Goal: Transaction & Acquisition: Purchase product/service

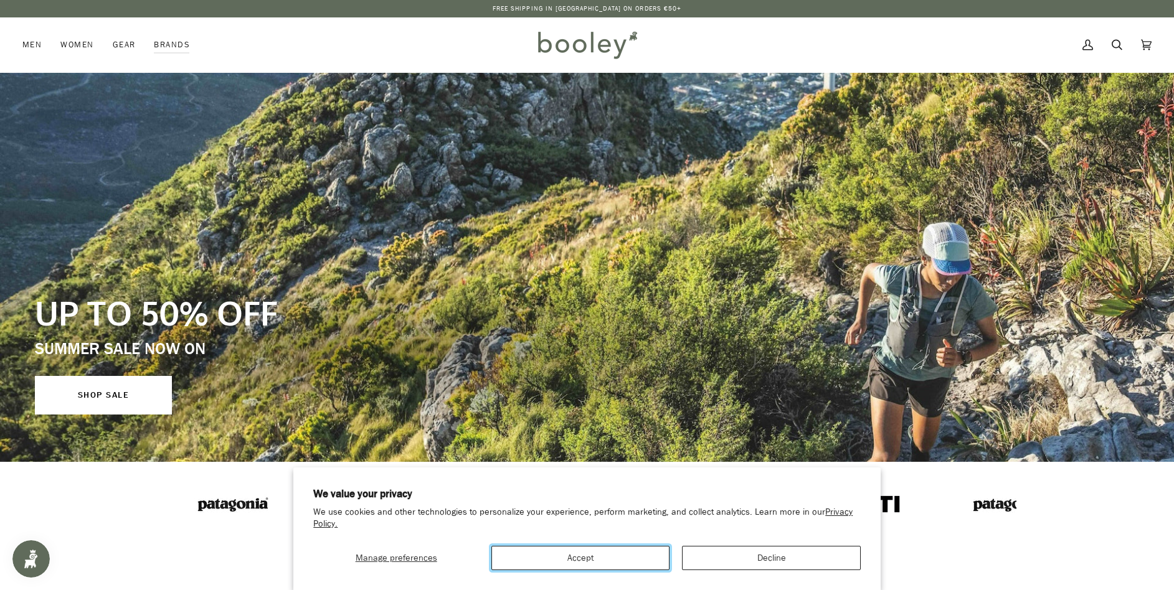
click at [632, 560] on button "Accept" at bounding box center [580, 558] width 178 height 24
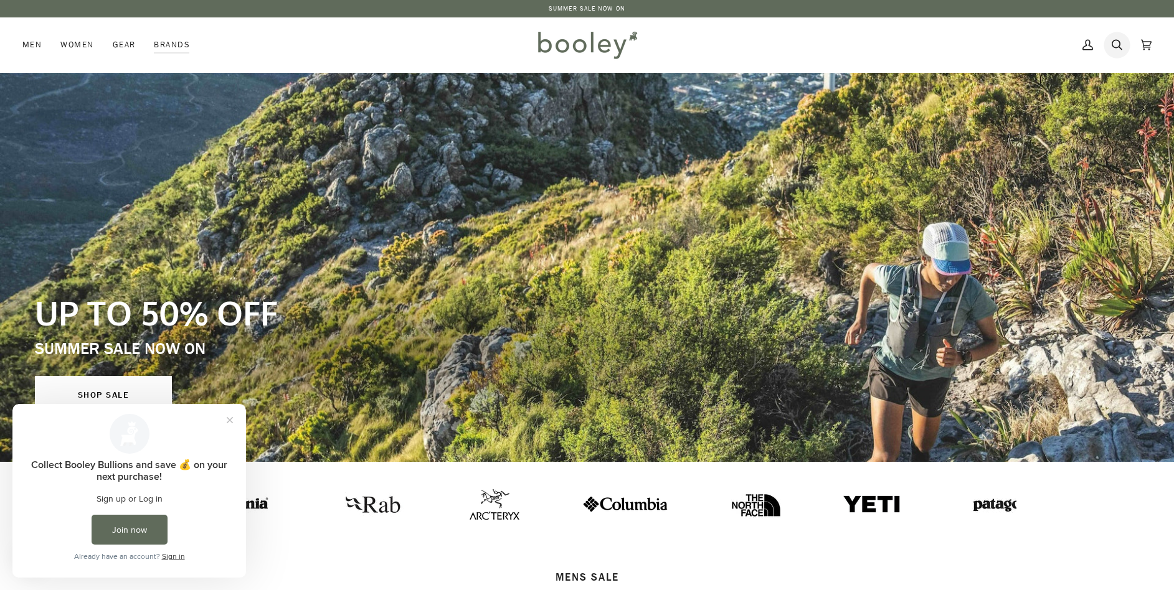
click at [1117, 45] on icon at bounding box center [1116, 44] width 11 height 19
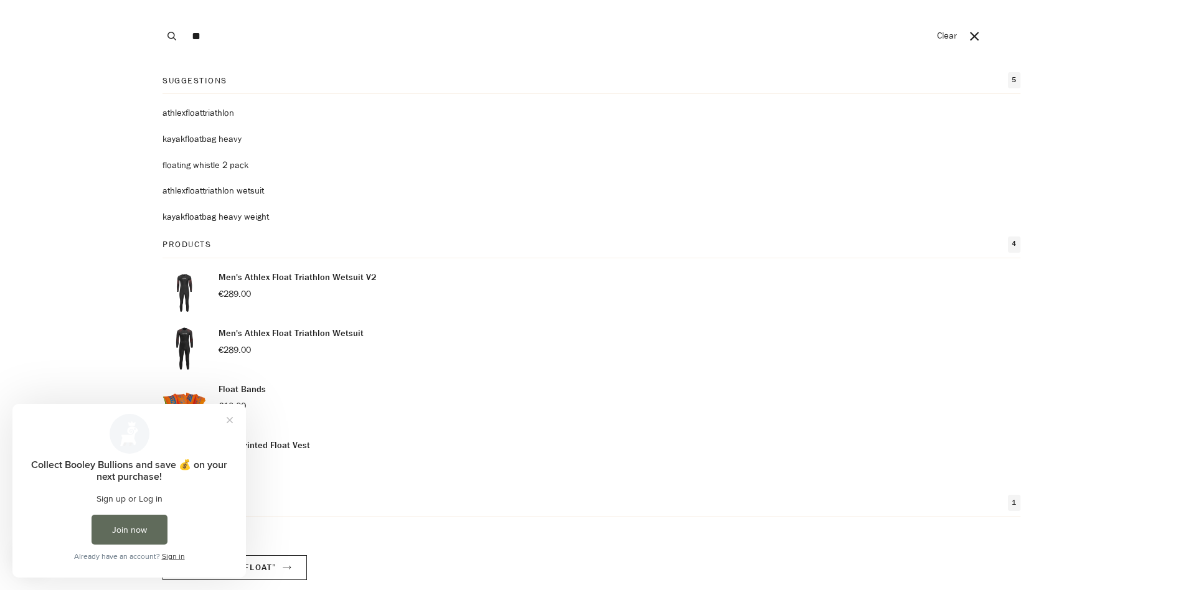
type input "*"
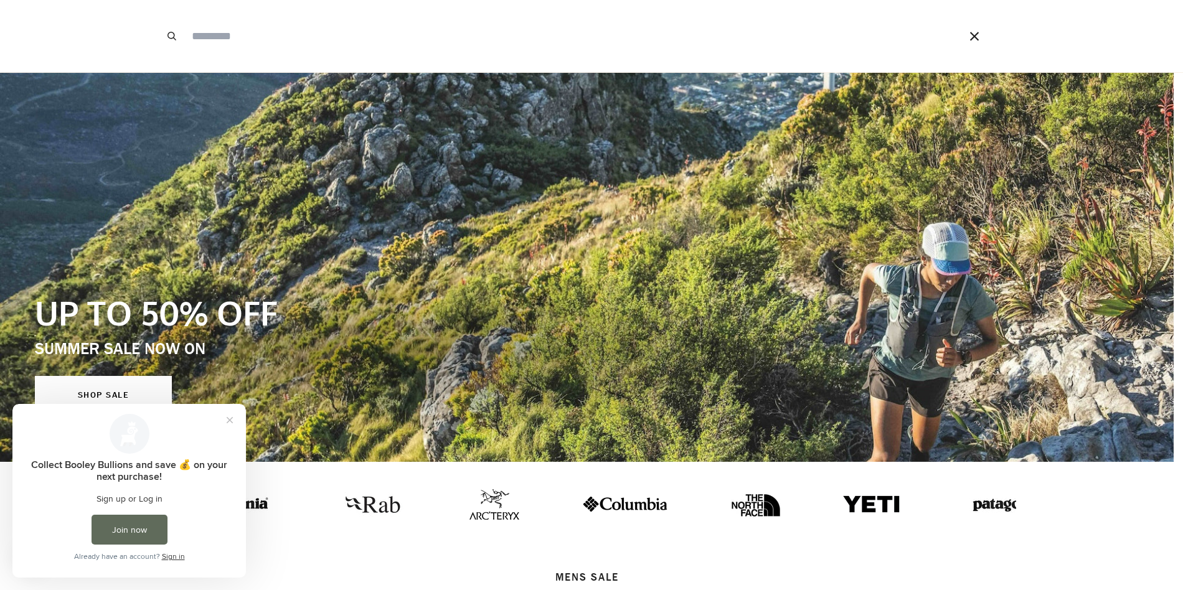
type input "*"
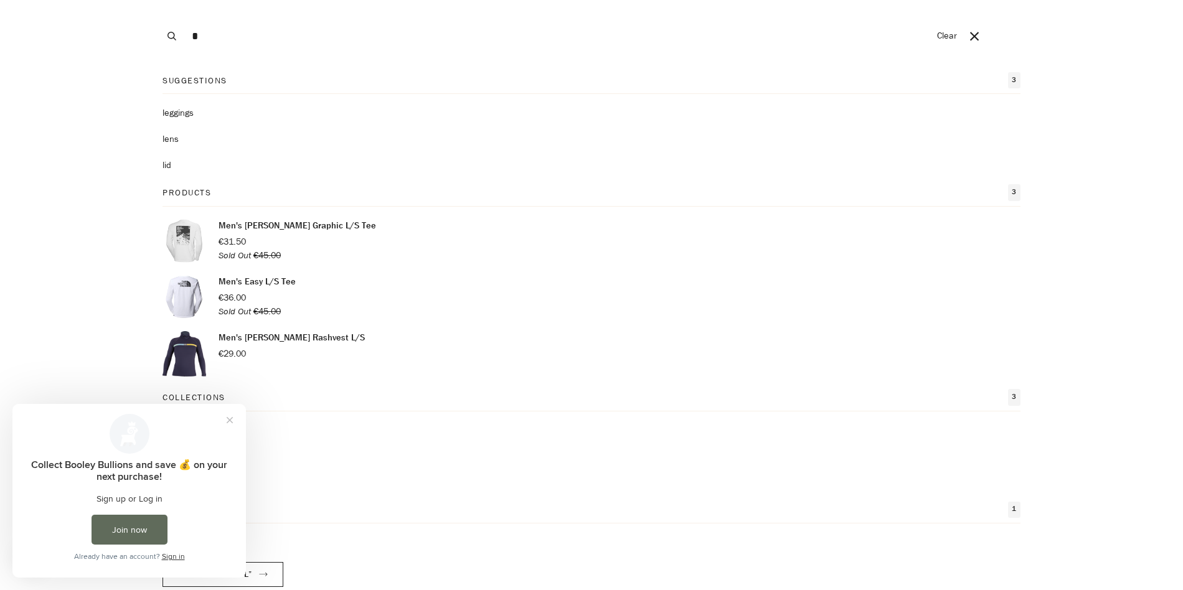
drag, startPoint x: 198, startPoint y: 35, endPoint x: 162, endPoint y: 33, distance: 35.6
click at [163, 33] on div "Search * Clear" at bounding box center [561, 36] width 806 height 72
type input "*"
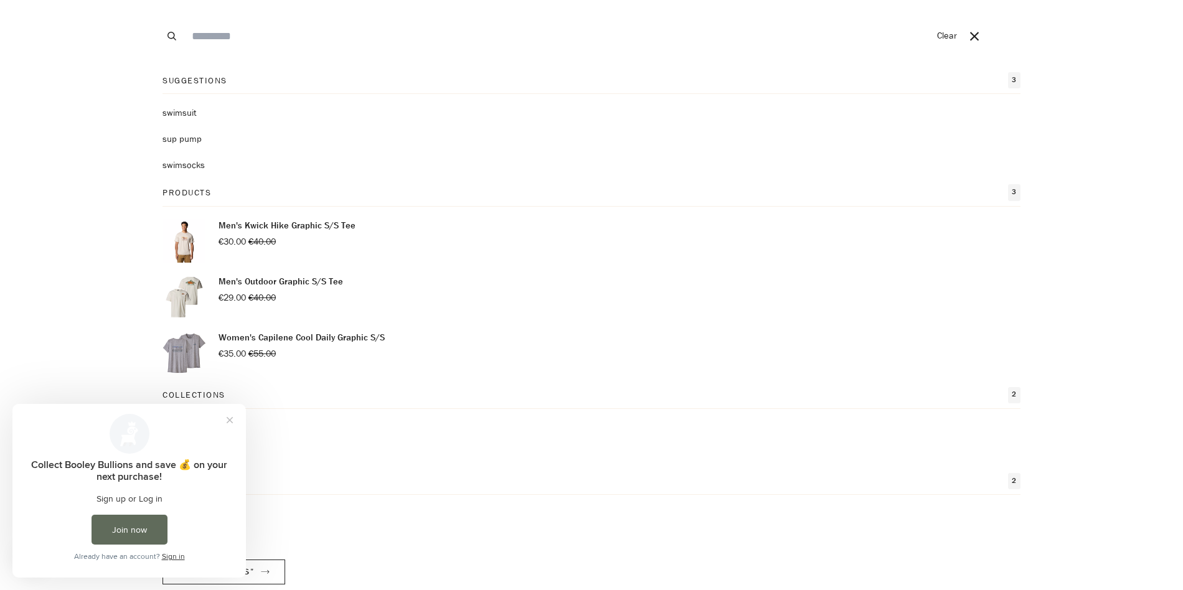
type input "*"
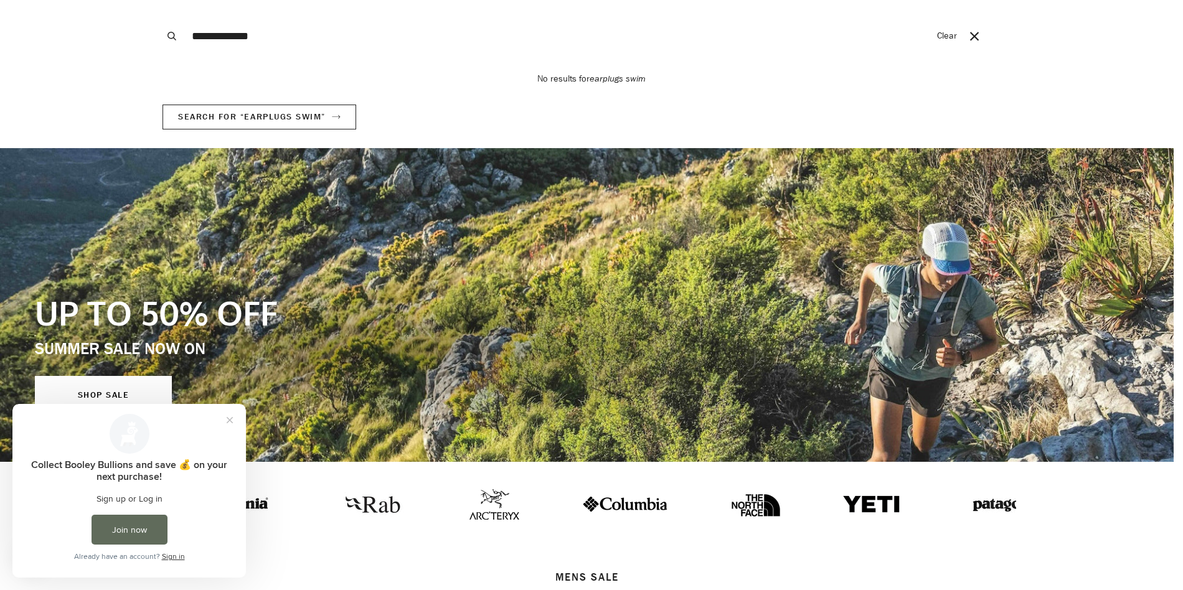
type input "**********"
click at [158, 0] on button "Search" at bounding box center [171, 36] width 27 height 72
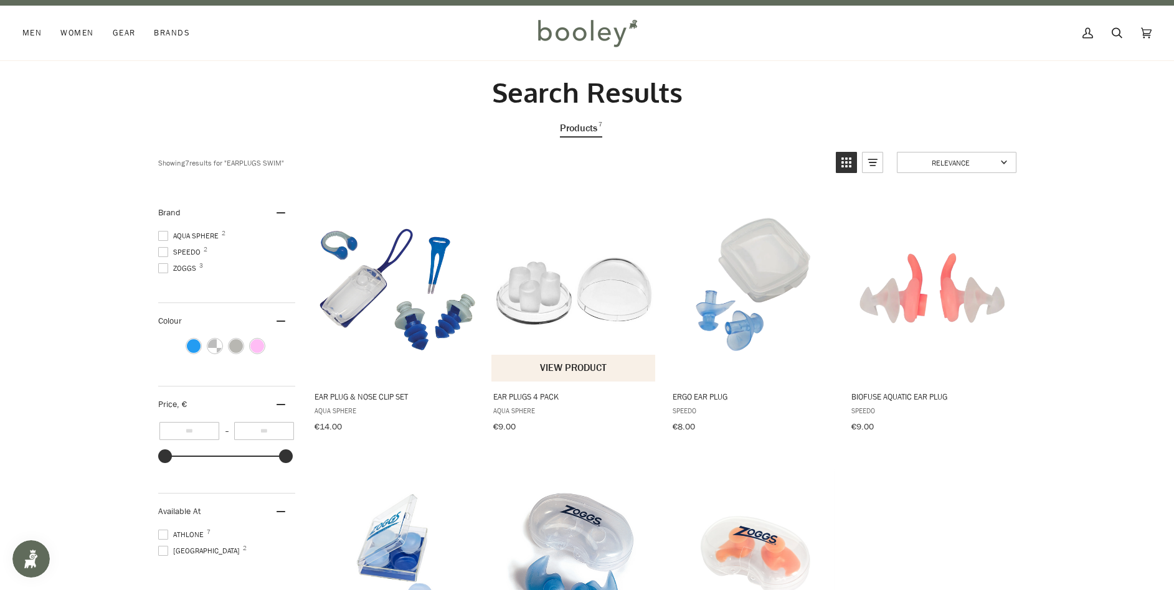
scroll to position [12, 0]
click at [402, 276] on img "Ear Plug & Nose Clip Set" at bounding box center [394, 287] width 165 height 165
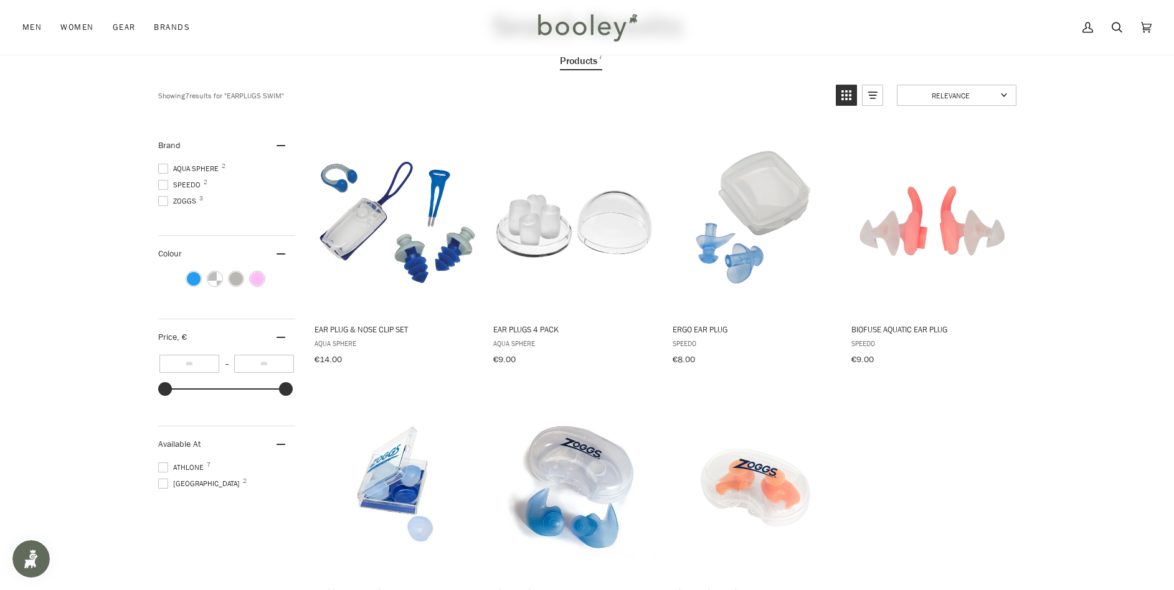
scroll to position [72, 0]
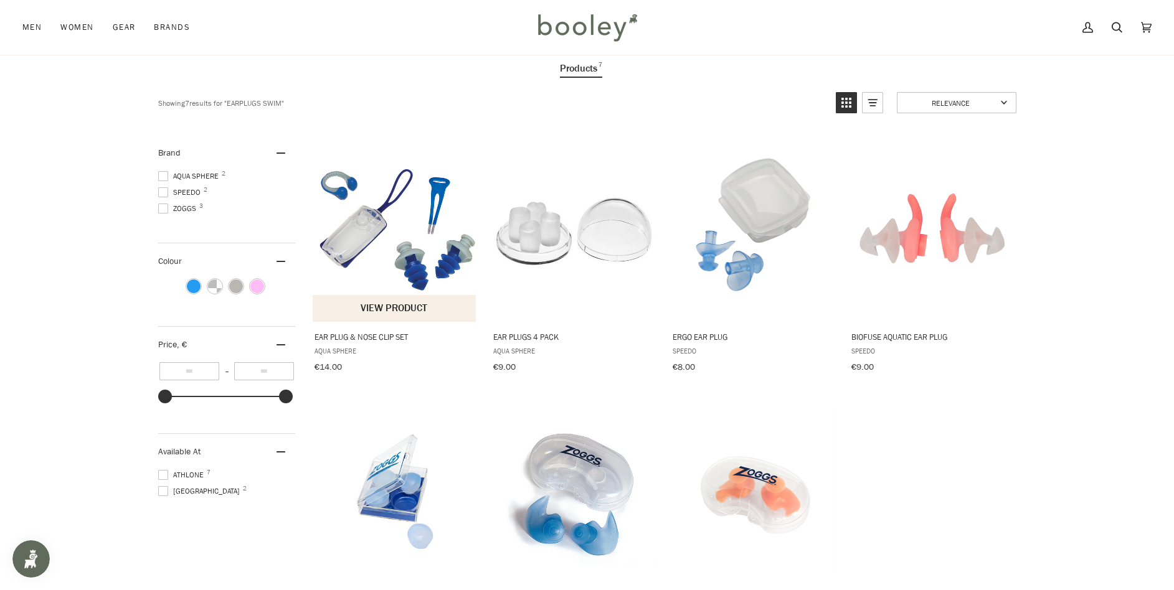
click at [401, 208] on img "Ear Plug & Nose Clip Set" at bounding box center [394, 228] width 165 height 165
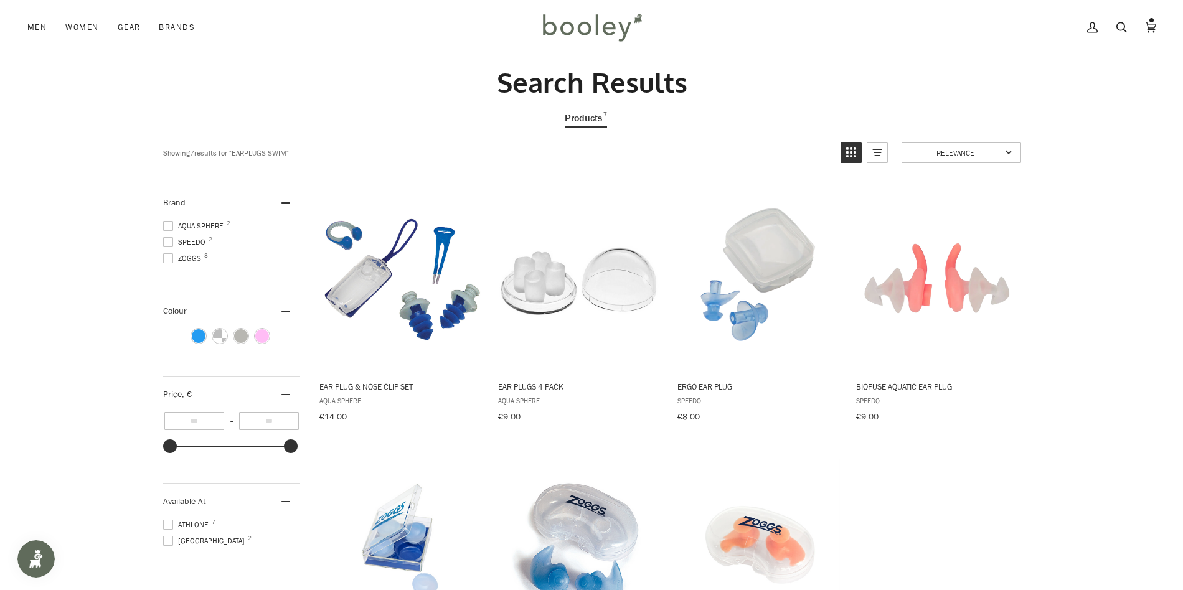
scroll to position [0, 0]
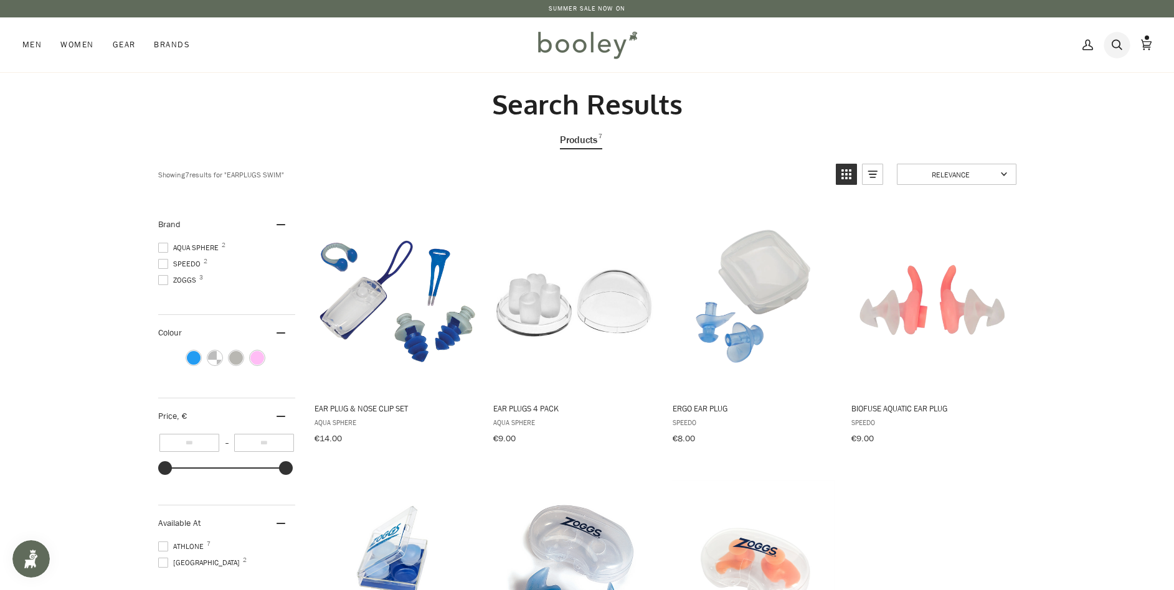
click at [1110, 48] on link "Search" at bounding box center [1116, 44] width 29 height 55
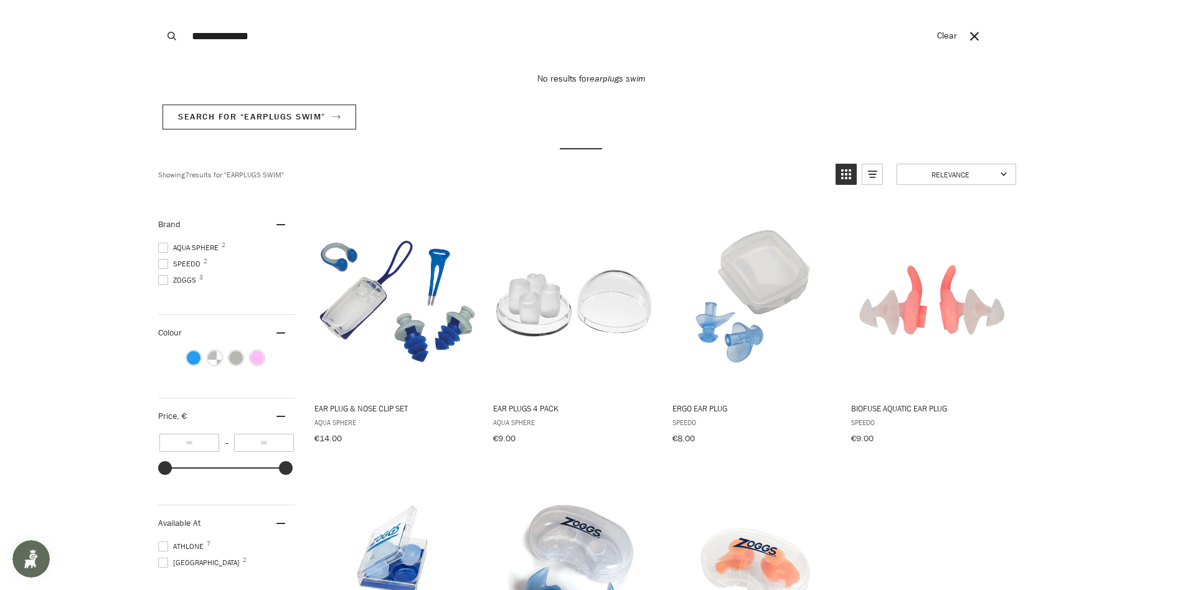
drag, startPoint x: 272, startPoint y: 38, endPoint x: 174, endPoint y: 21, distance: 99.3
click at [174, 21] on div "**********" at bounding box center [561, 36] width 806 height 72
type input "**********"
click at [158, 0] on button "Search" at bounding box center [171, 36] width 27 height 72
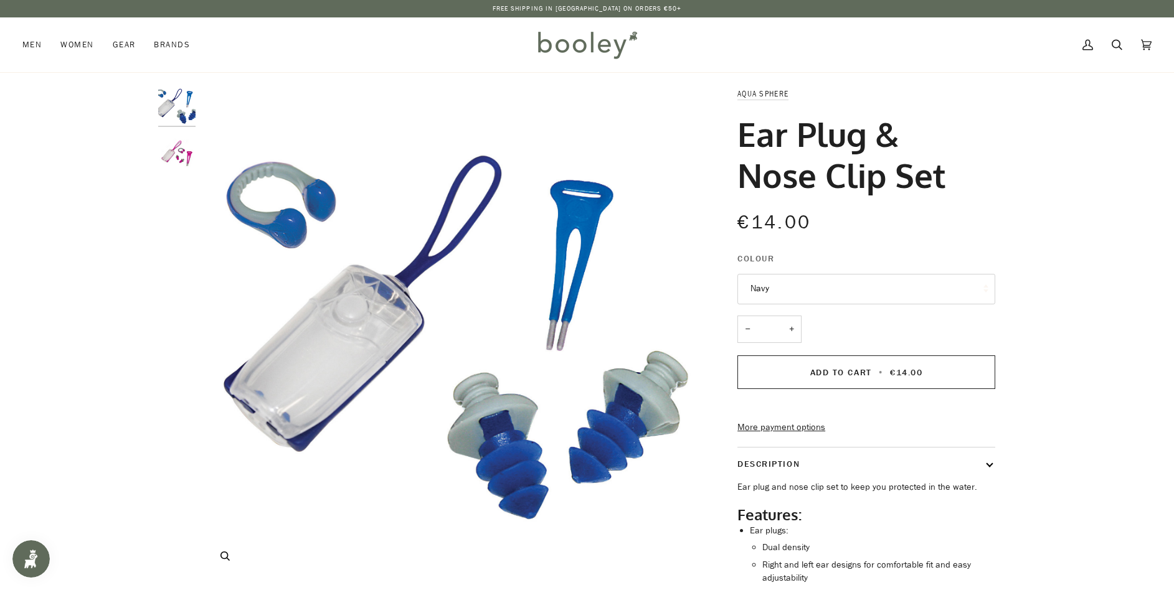
click at [598, 270] on img "Aqua Sphere Ear Plug & Nose Clip Set Blue - Booley Galway" at bounding box center [448, 333] width 492 height 492
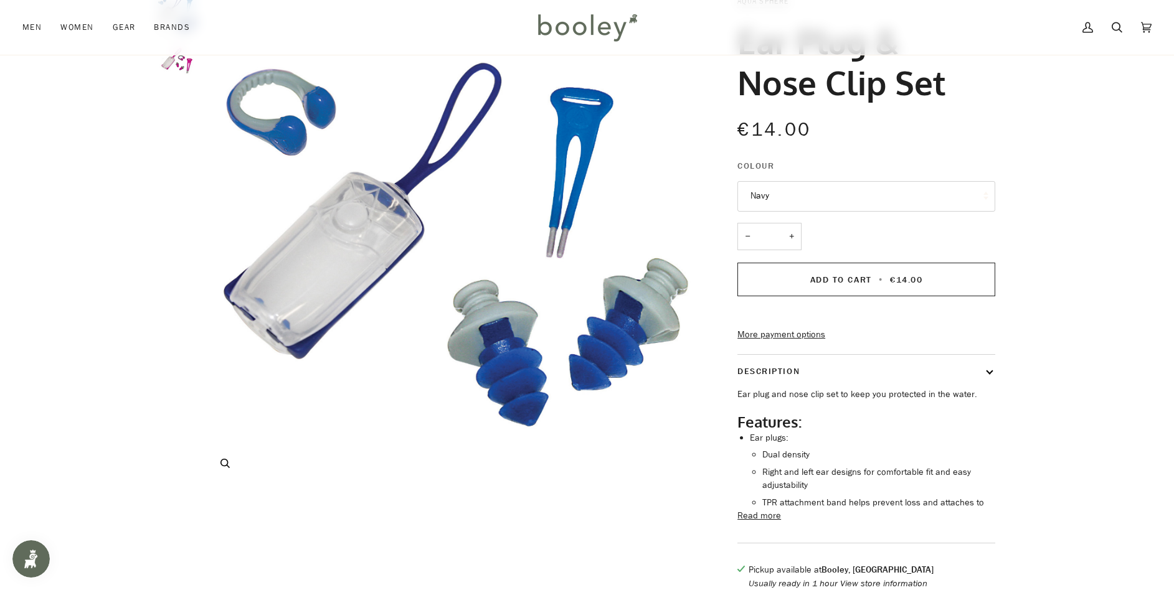
scroll to position [66, 0]
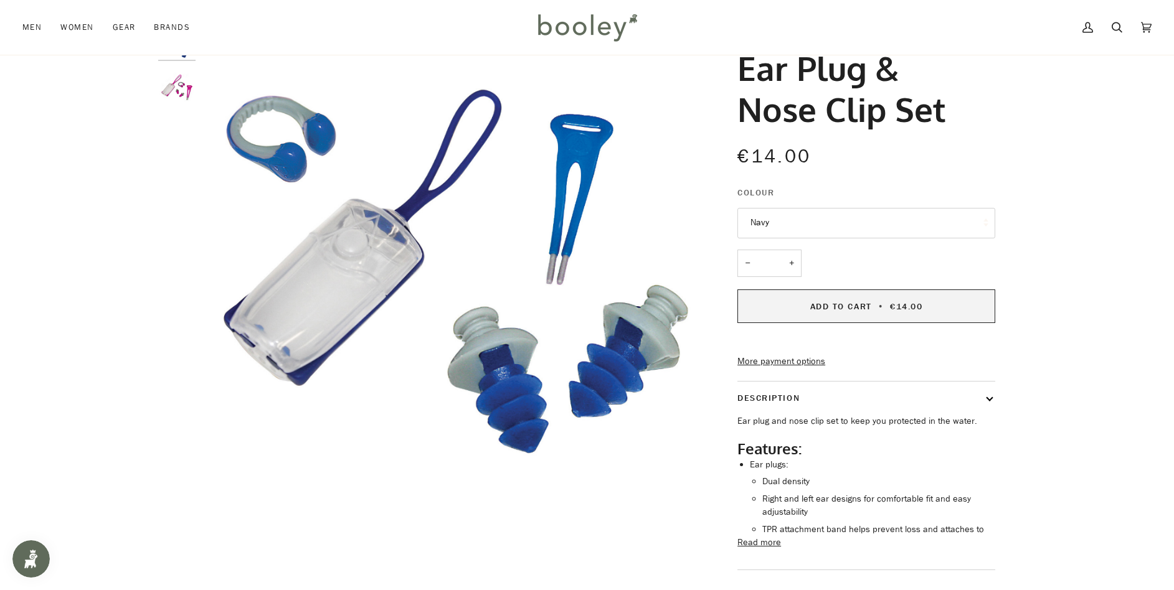
click at [858, 301] on span "Add to Cart" at bounding box center [841, 307] width 62 height 12
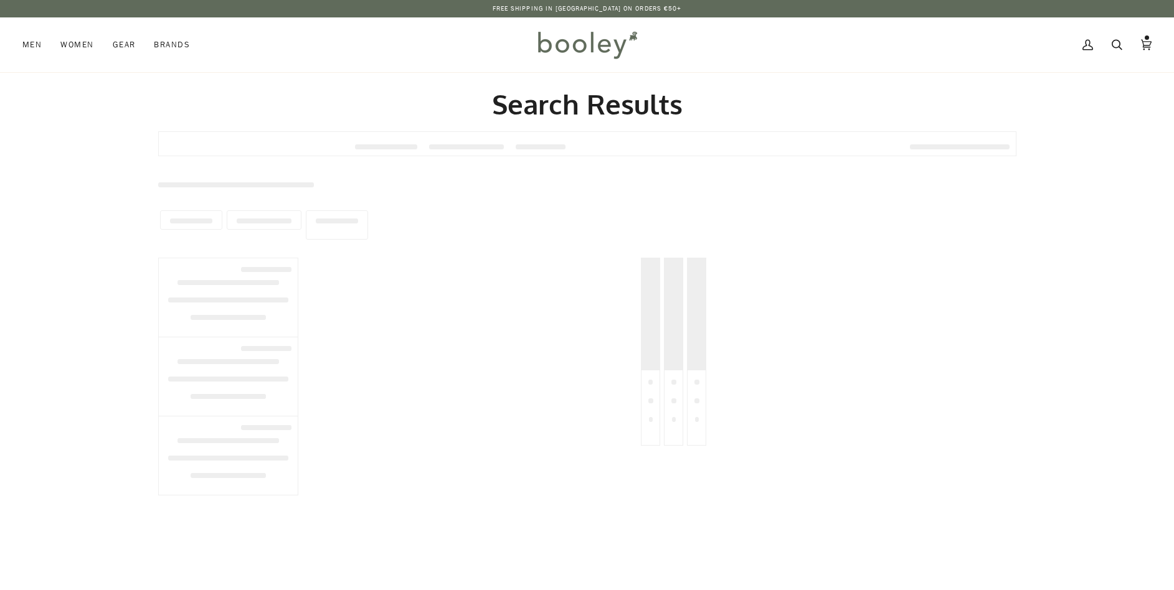
type input "**********"
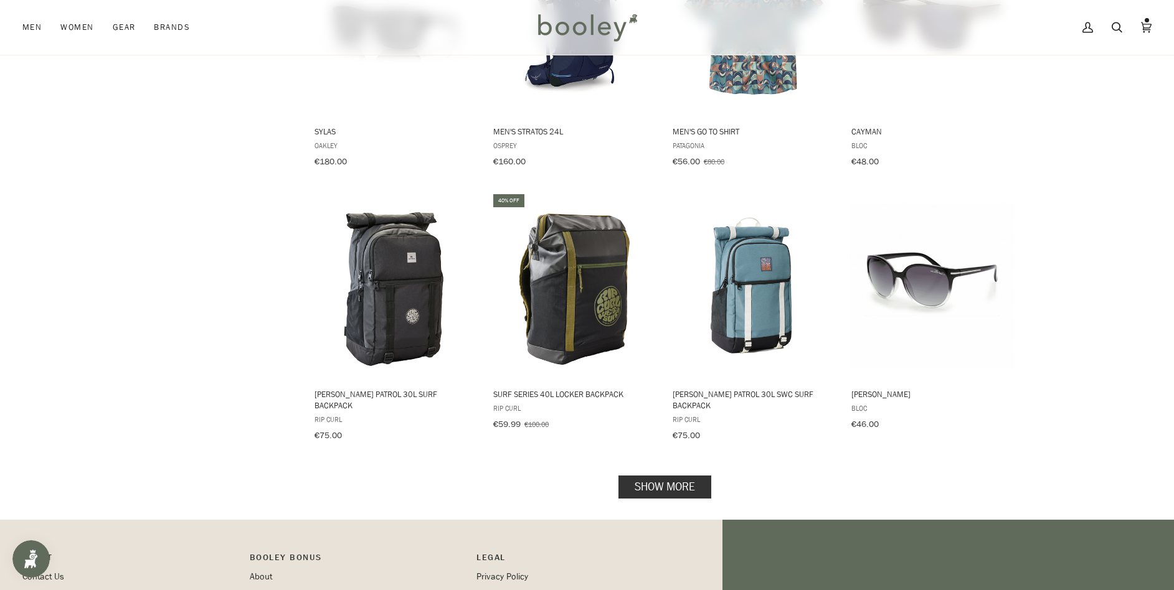
scroll to position [1146, 0]
